Goal: Transaction & Acquisition: Obtain resource

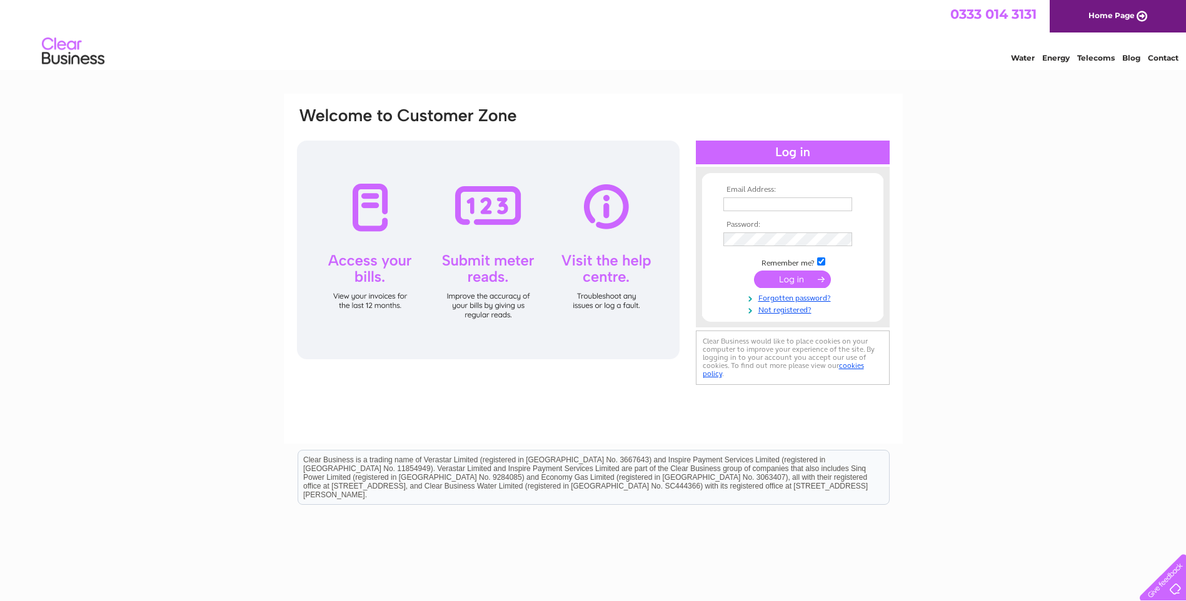
type input "[PERSON_NAME][EMAIL_ADDRESS][DOMAIN_NAME]"
click at [796, 276] on input "submit" at bounding box center [792, 280] width 77 height 18
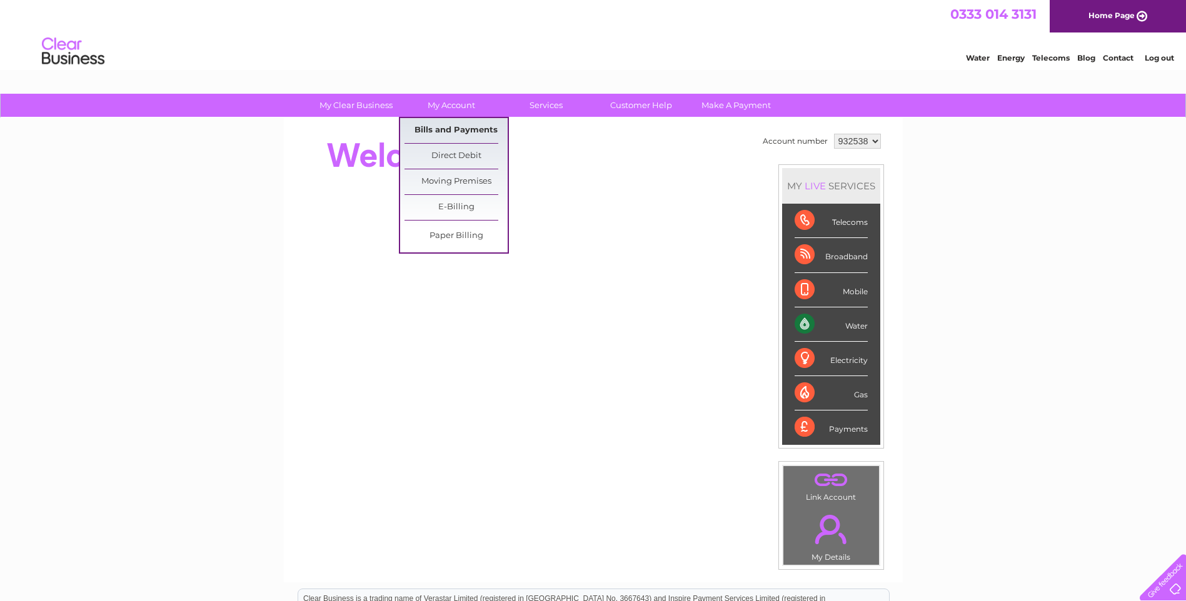
click at [460, 128] on link "Bills and Payments" at bounding box center [455, 130] width 103 height 25
click at [465, 128] on link "Bills and Payments" at bounding box center [455, 130] width 103 height 25
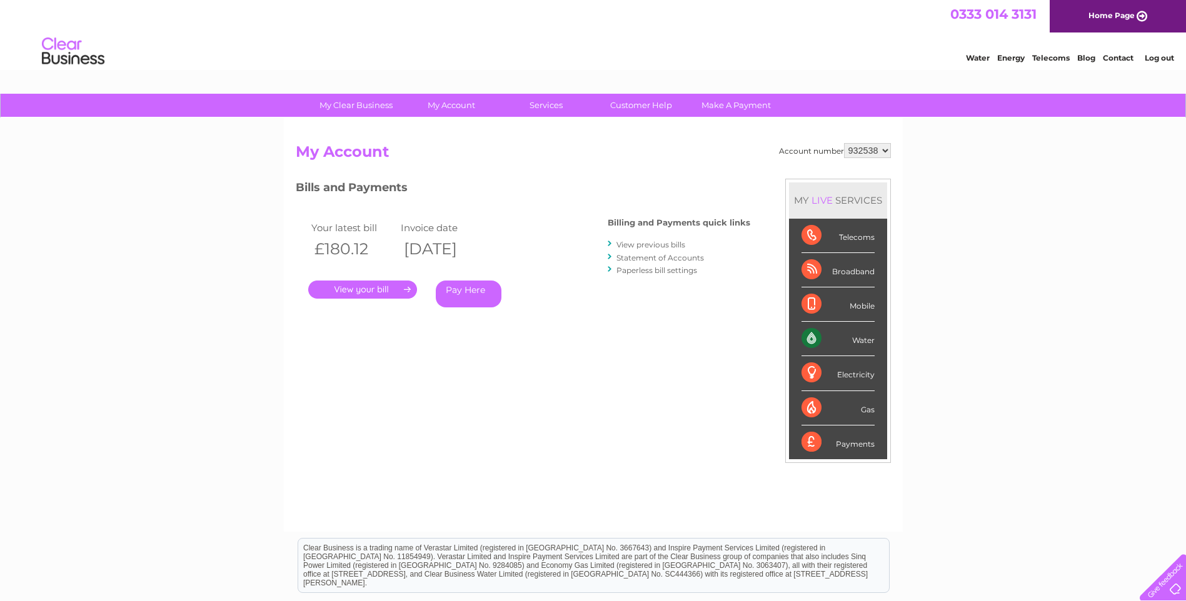
click at [407, 289] on link "." at bounding box center [362, 290] width 109 height 18
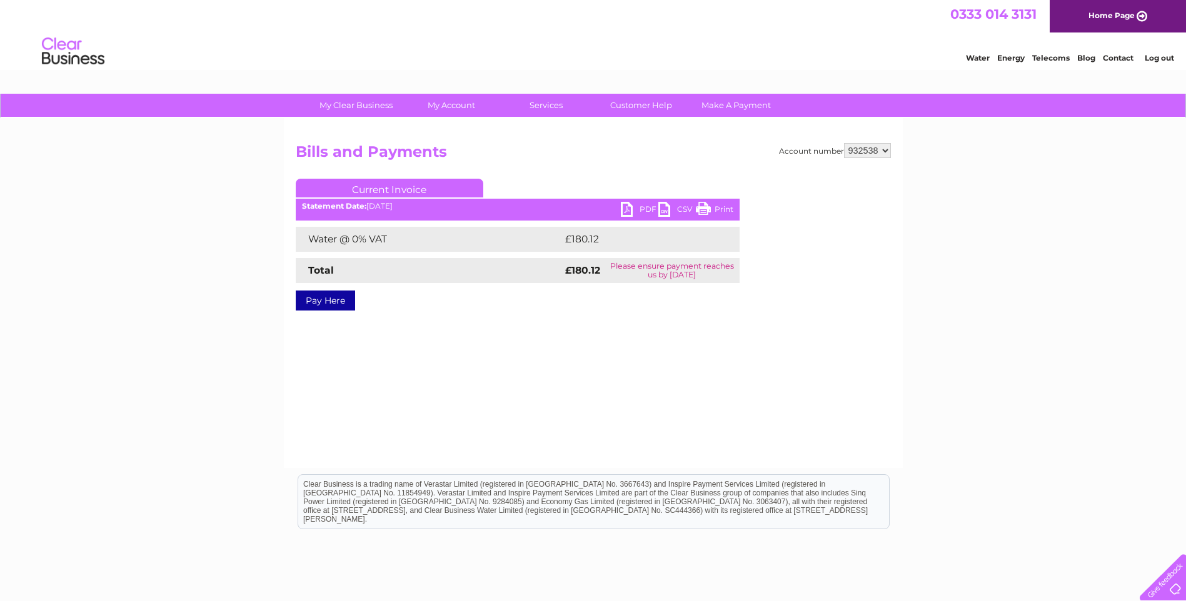
click at [641, 208] on link "PDF" at bounding box center [640, 211] width 38 height 18
click at [622, 349] on div "Account number 932538 Bills and Payments Current Invoice PDF CSV Print £180.12" at bounding box center [593, 293] width 619 height 350
